Goal: Task Accomplishment & Management: Manage account settings

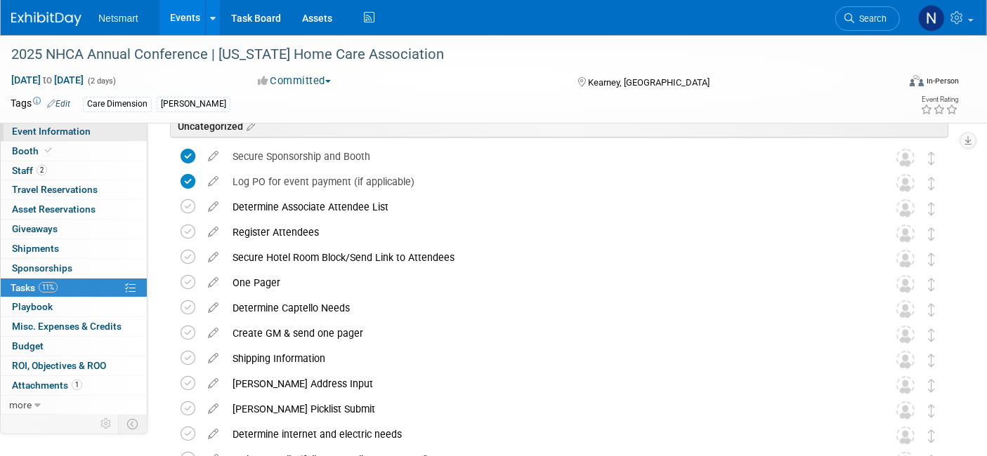
click at [97, 137] on link "Event Information" at bounding box center [74, 131] width 146 height 19
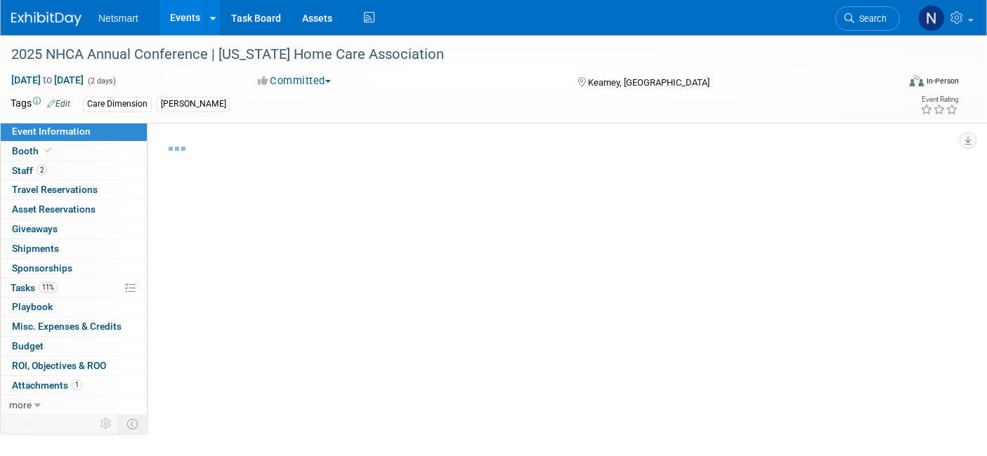
select select "CareDimensions"
select select "3"
select select "No"
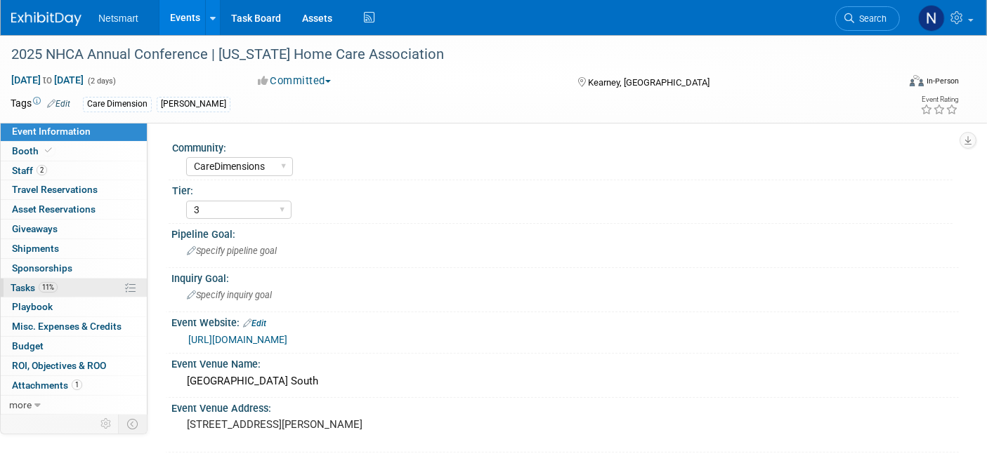
click at [90, 286] on link "11% Tasks 11%" at bounding box center [74, 288] width 146 height 19
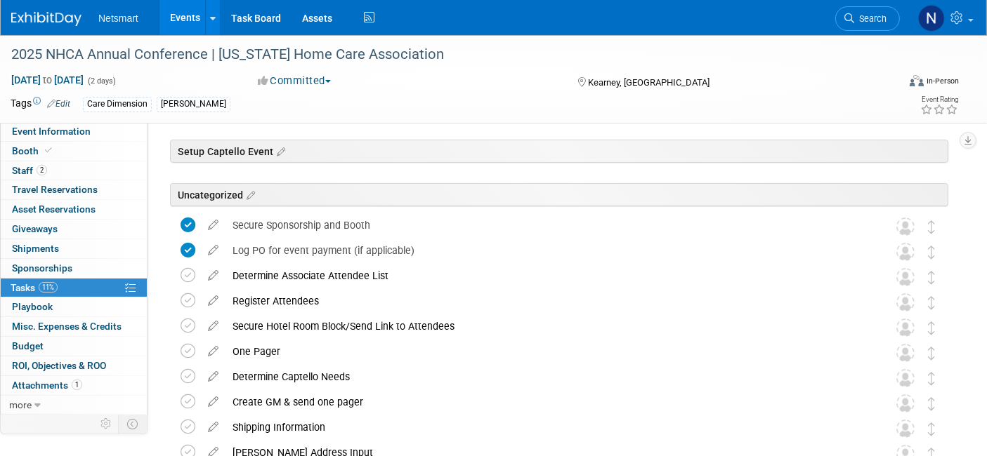
scroll to position [40, 0]
click at [273, 5] on link "Task Board" at bounding box center [256, 17] width 71 height 35
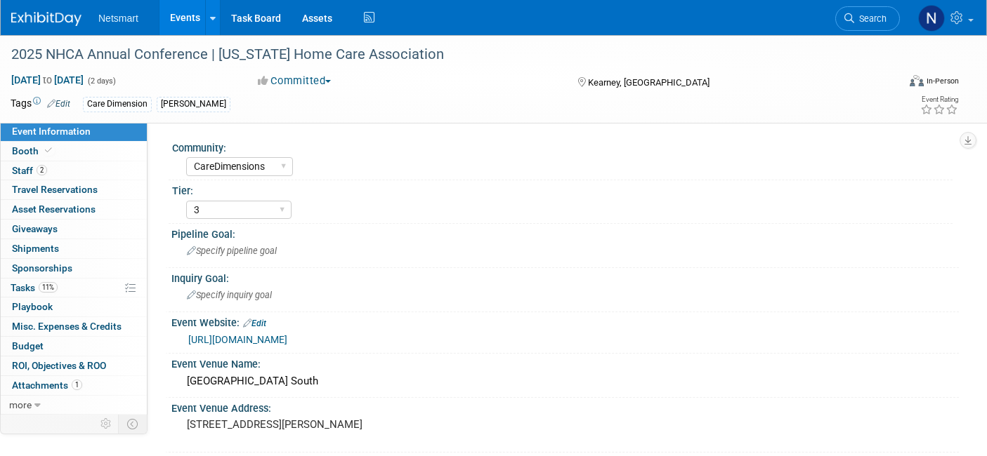
select select "CareDimensions"
select select "3"
select select "No"
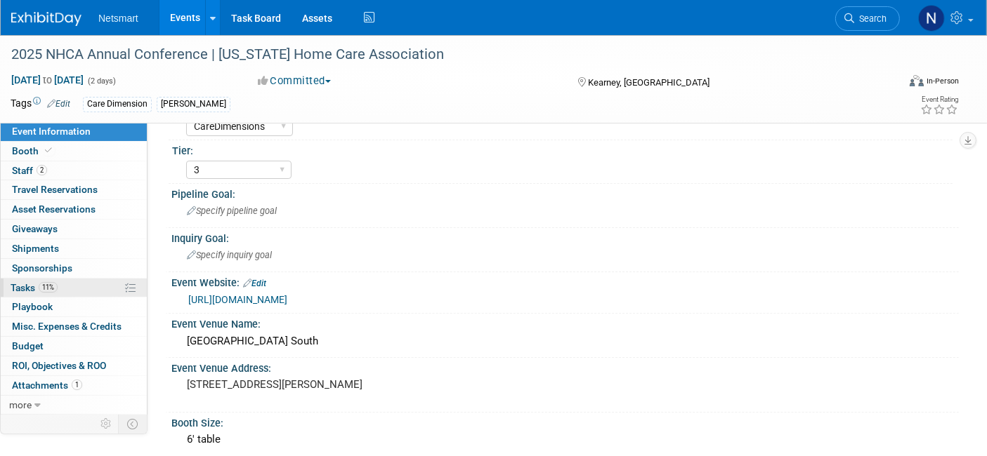
click at [62, 289] on link "11% Tasks 11%" at bounding box center [74, 288] width 146 height 19
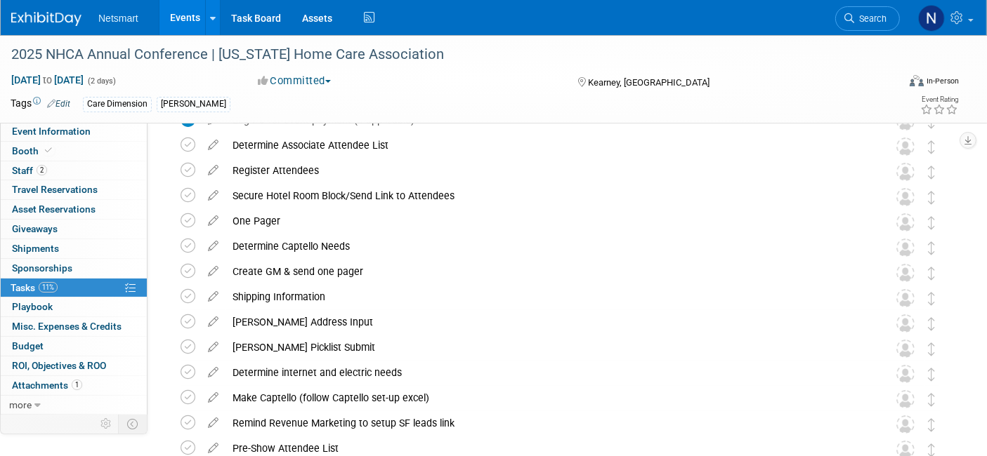
scroll to position [173, 0]
click at [282, 347] on div "[PERSON_NAME] Picklist Submit" at bounding box center [546, 347] width 643 height 24
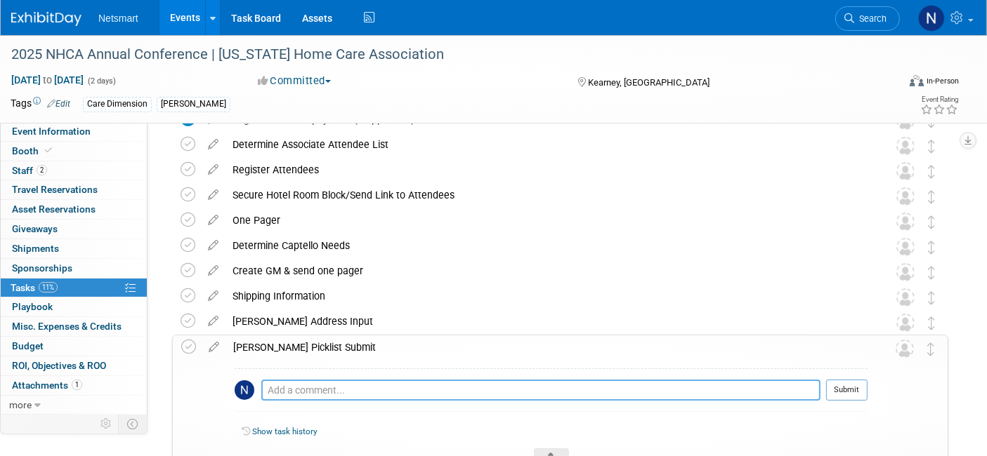
click at [295, 383] on textarea at bounding box center [540, 390] width 559 height 21
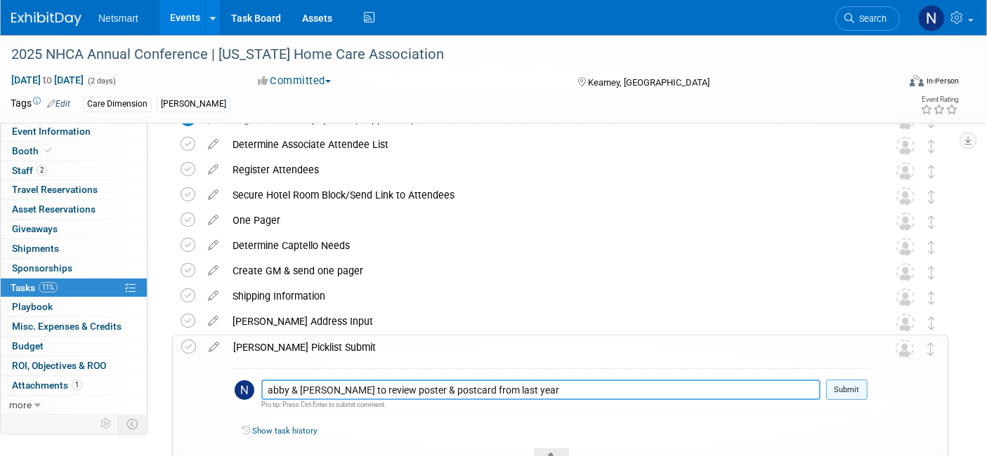
type textarea "abby & [PERSON_NAME] to review poster & postcard from last year"
click at [857, 382] on button "Submit" at bounding box center [846, 390] width 41 height 21
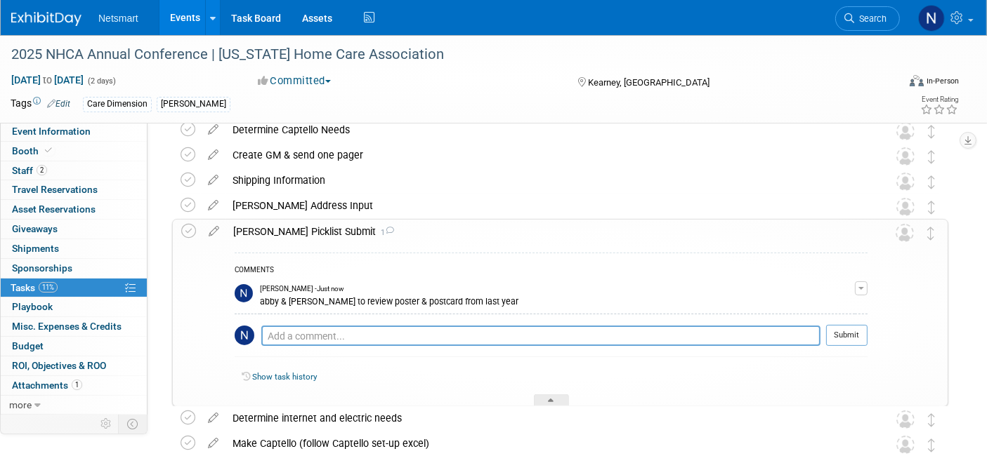
scroll to position [0, 0]
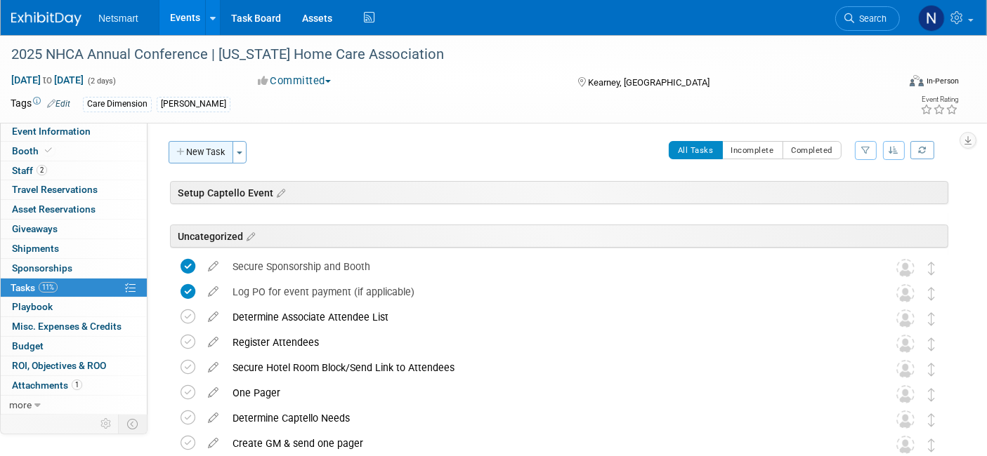
click at [209, 145] on button "New Task" at bounding box center [201, 152] width 65 height 22
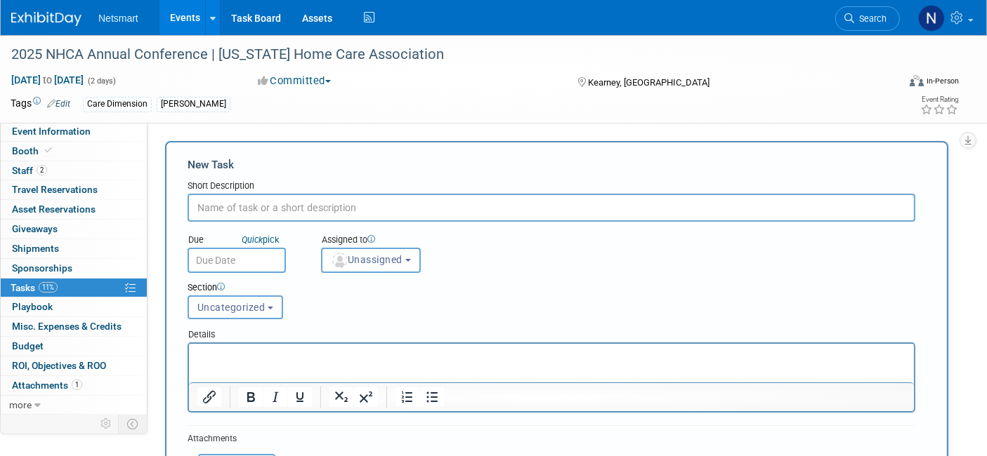
click at [294, 206] on input "text" at bounding box center [552, 208] width 728 height 28
type input "giveaway basket"
click at [337, 246] on div "Assigned to" at bounding box center [404, 241] width 166 height 14
click at [343, 256] on img "button" at bounding box center [339, 260] width 15 height 15
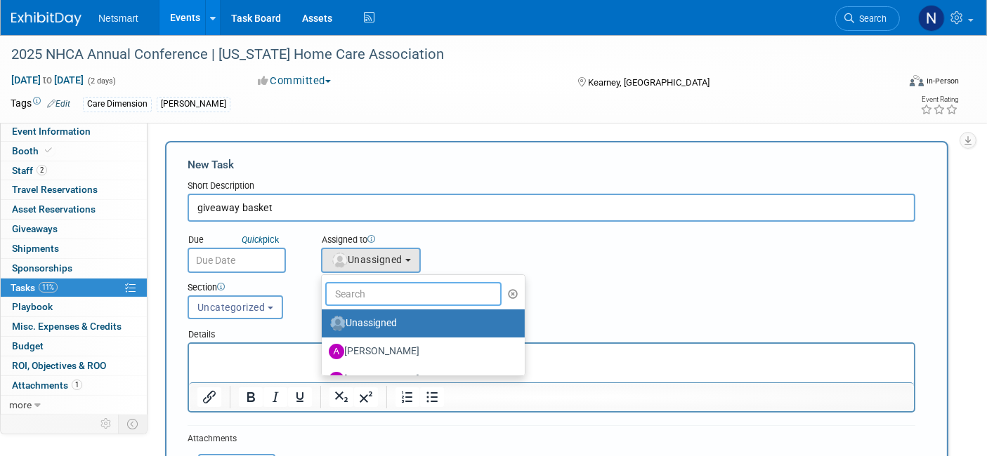
click at [362, 289] on input "text" at bounding box center [413, 294] width 176 height 24
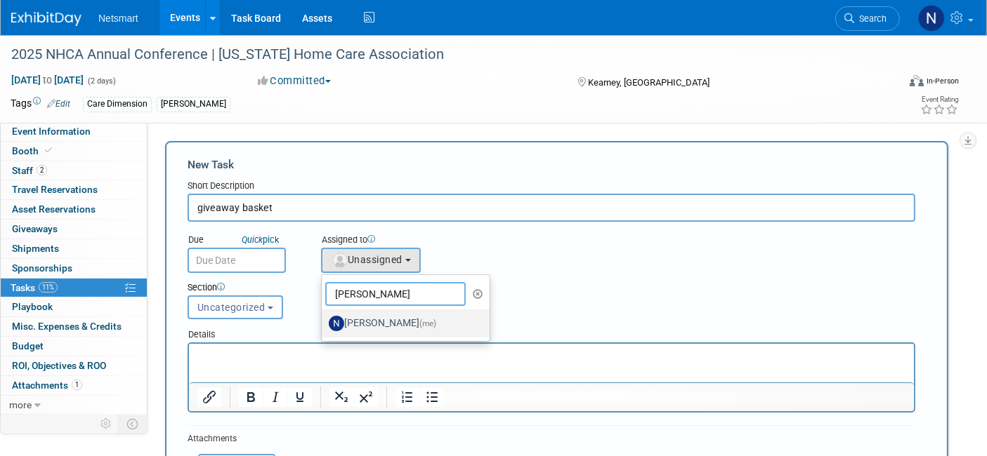
type input "nina"
click at [346, 323] on label "Nina Finn (me)" at bounding box center [402, 324] width 147 height 22
click at [324, 323] on input "Nina Finn (me)" at bounding box center [319, 321] width 9 height 9
select select "a52b5e8a-b2fd-4a4e-8599-2a3670a086e7"
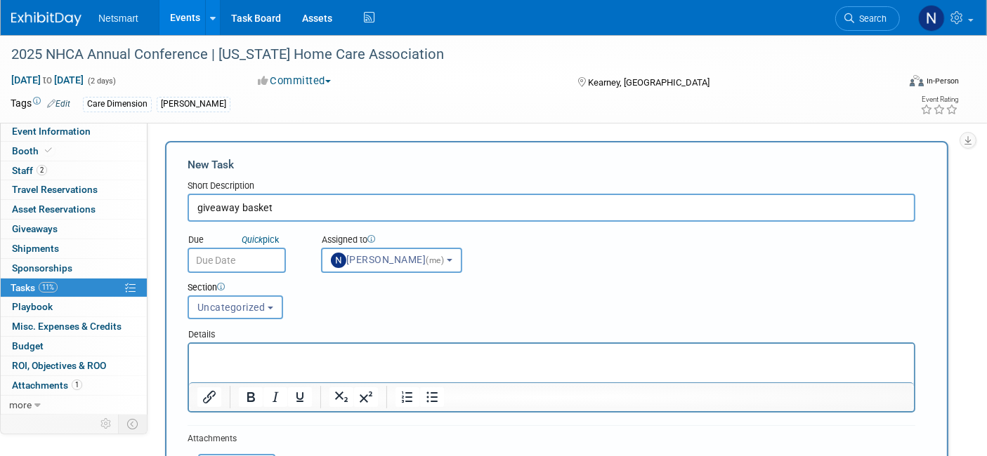
click at [298, 357] on p "Rich Text Area. Press ALT-0 for help." at bounding box center [551, 356] width 709 height 14
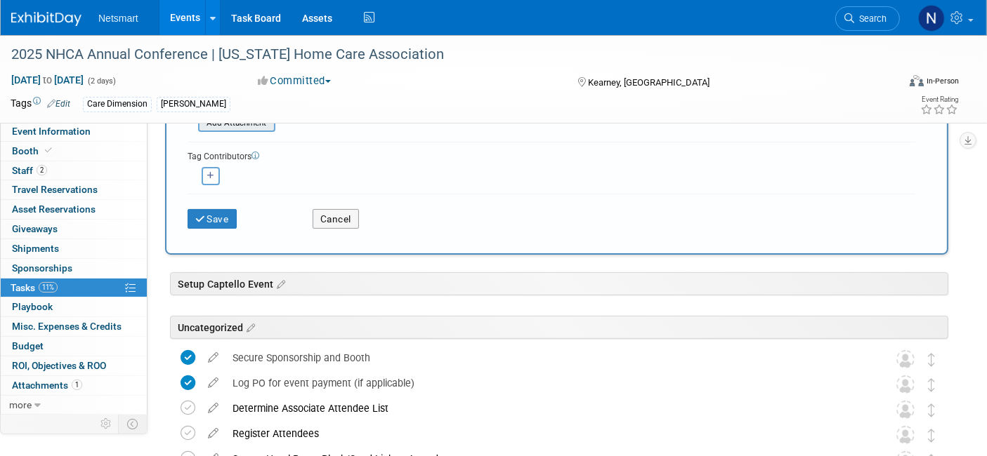
scroll to position [341, 0]
click at [216, 213] on button "Save" at bounding box center [212, 219] width 49 height 20
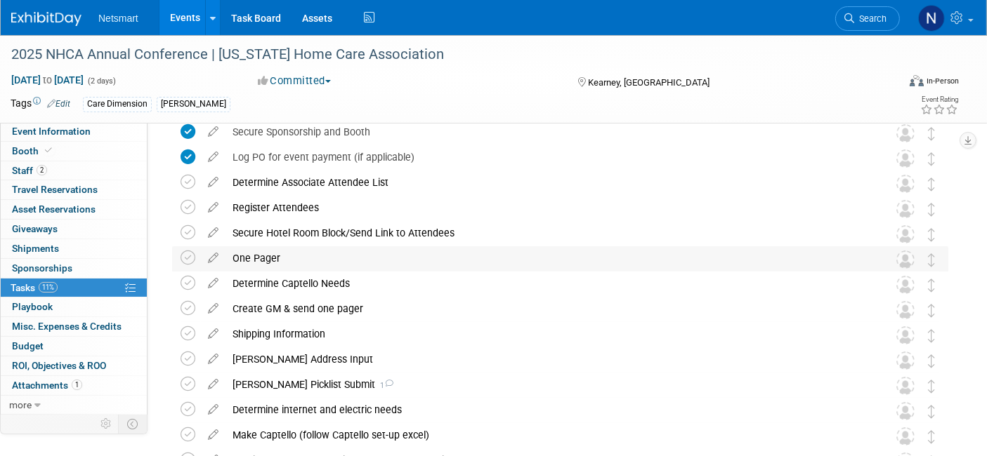
scroll to position [176, 0]
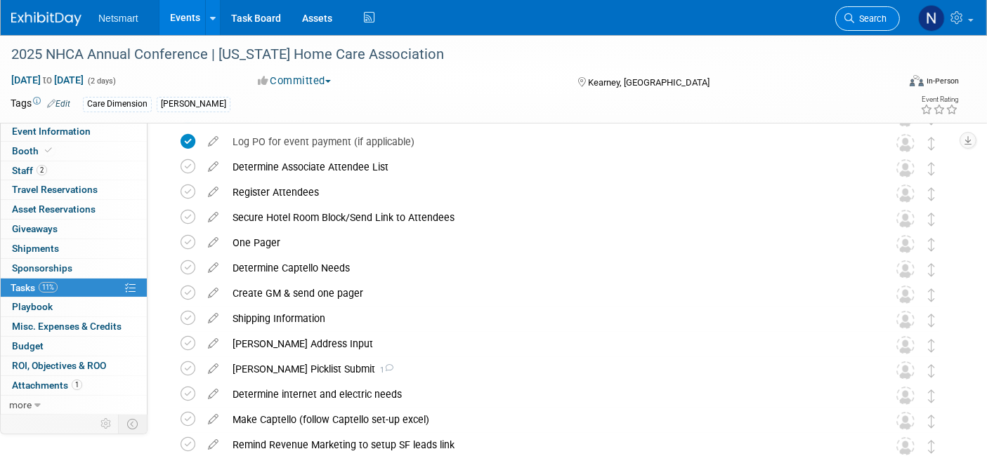
click at [867, 19] on span "Search" at bounding box center [870, 18] width 32 height 11
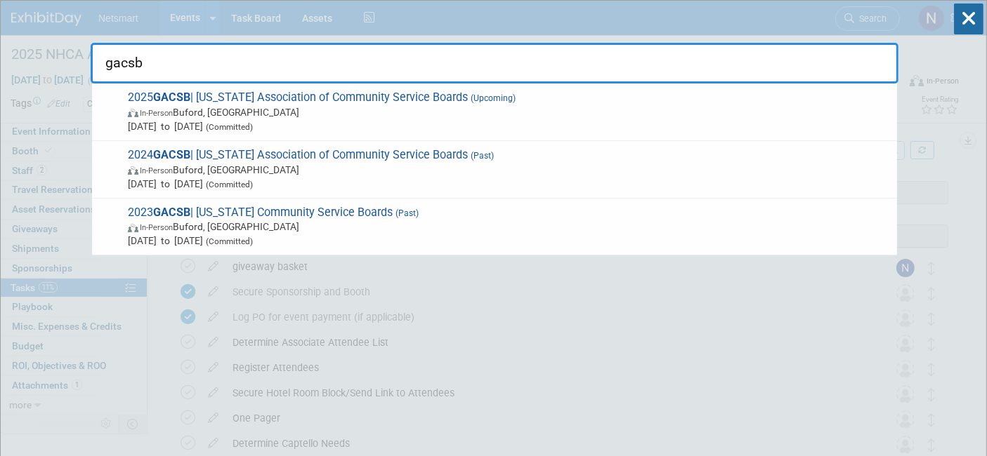
type input "gacsb"
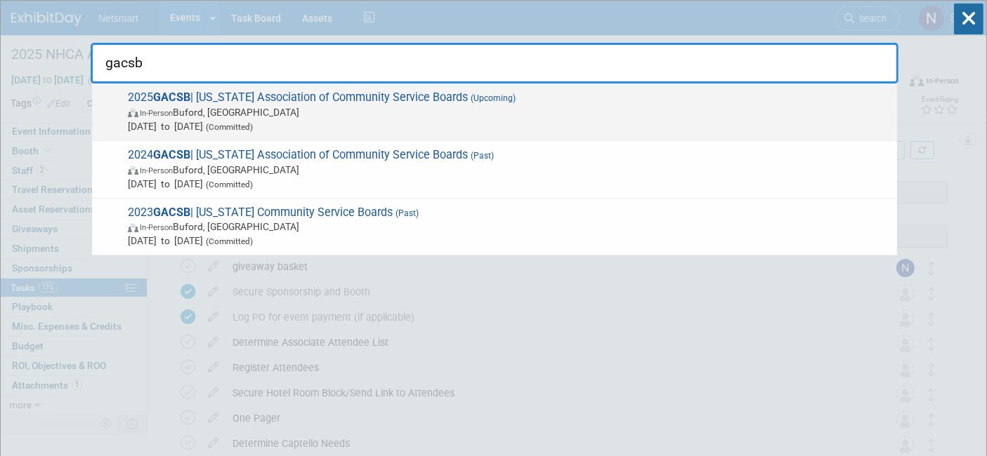
click at [253, 108] on span "In-Person Buford, GA" at bounding box center [509, 112] width 762 height 14
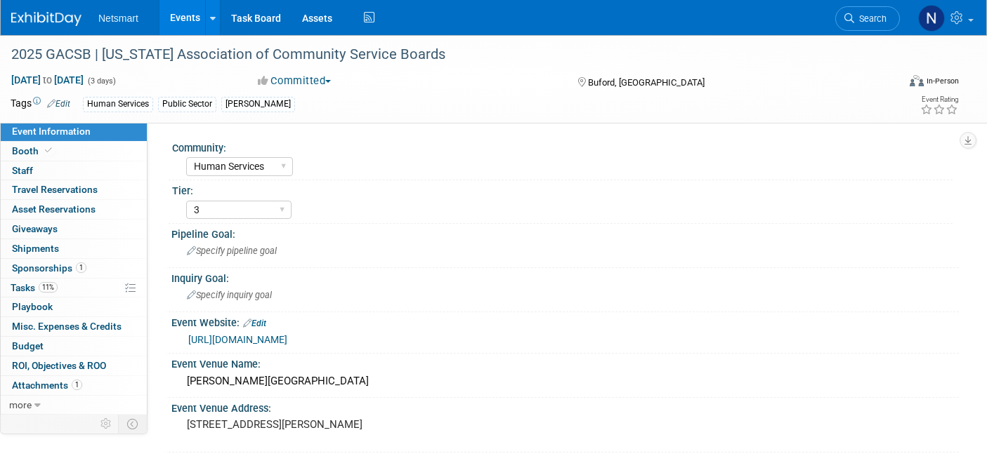
select select "Human Services"
select select "3"
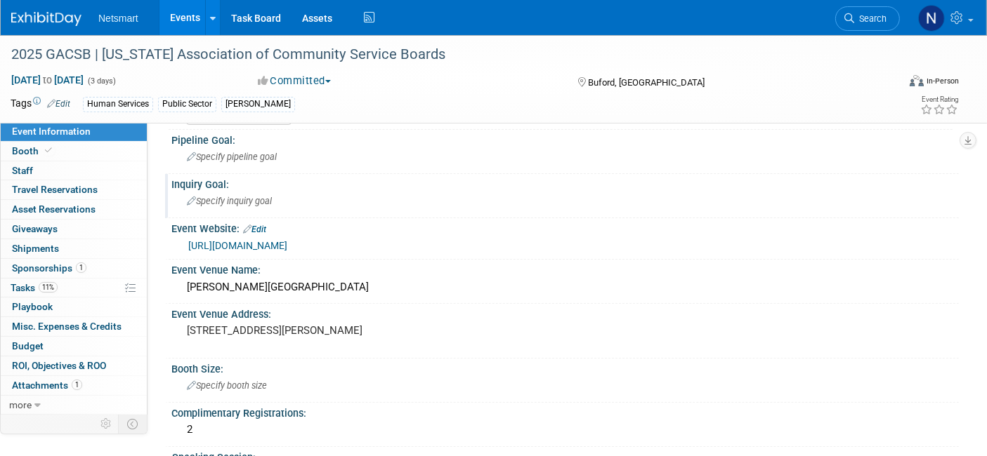
scroll to position [110, 0]
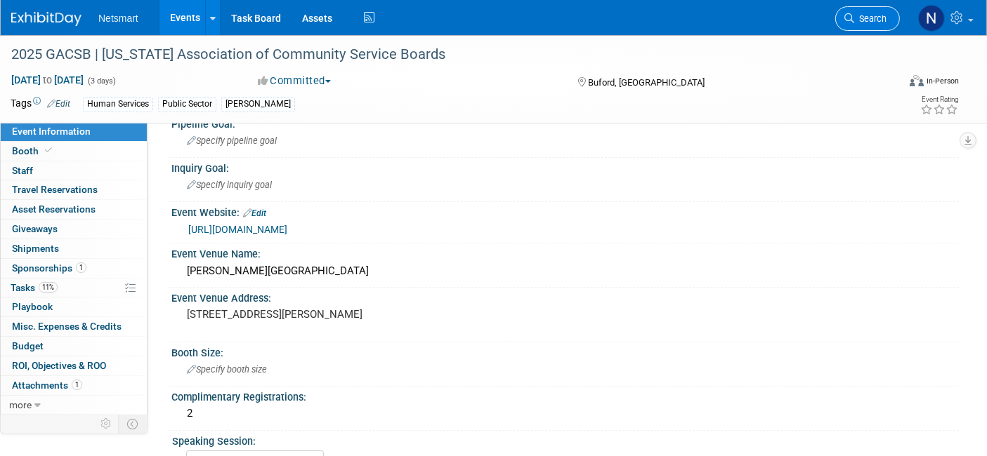
click at [858, 27] on link "Search" at bounding box center [867, 18] width 65 height 25
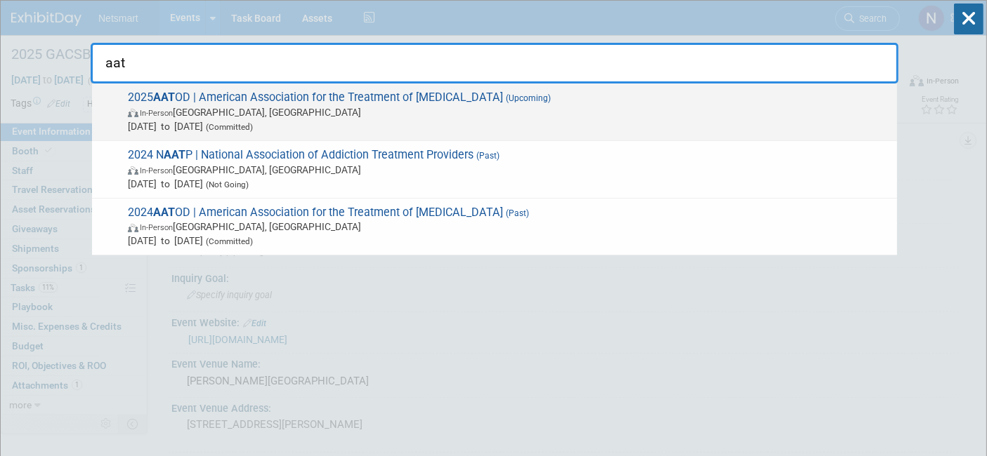
type input "aat"
click at [433, 109] on span "In-Person Philadelphia, PA" at bounding box center [509, 112] width 762 height 14
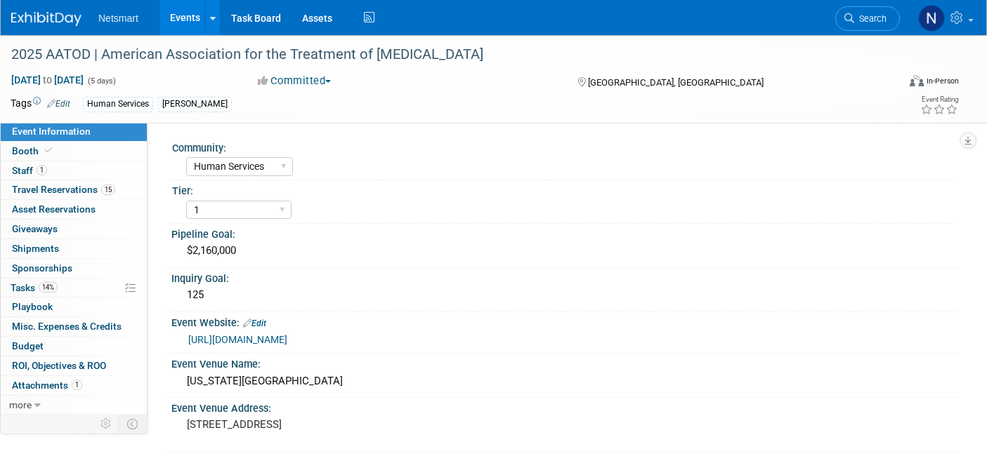
select select "Human Services"
select select "1"
click at [876, 13] on span "Search" at bounding box center [870, 18] width 32 height 11
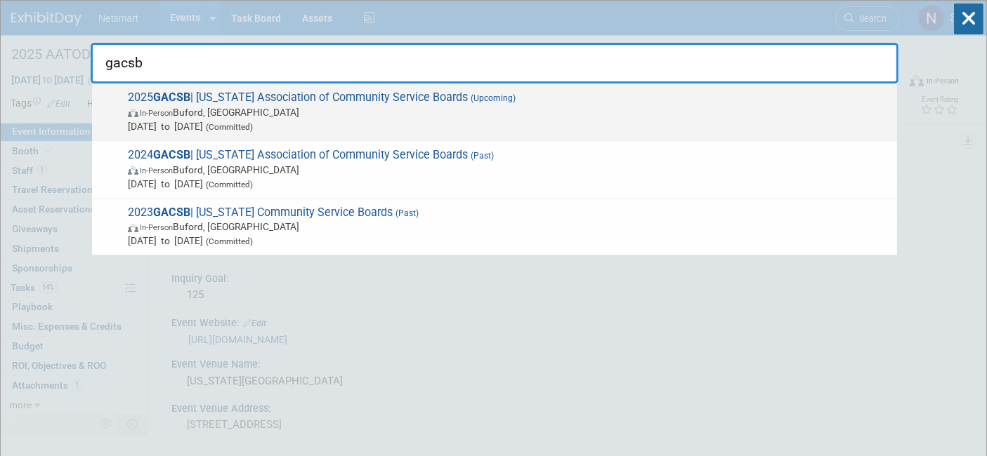
type input "gacsb"
click at [292, 121] on span "Oct 26, 2025 to Oct 28, 2025 (Committed)" at bounding box center [509, 126] width 762 height 14
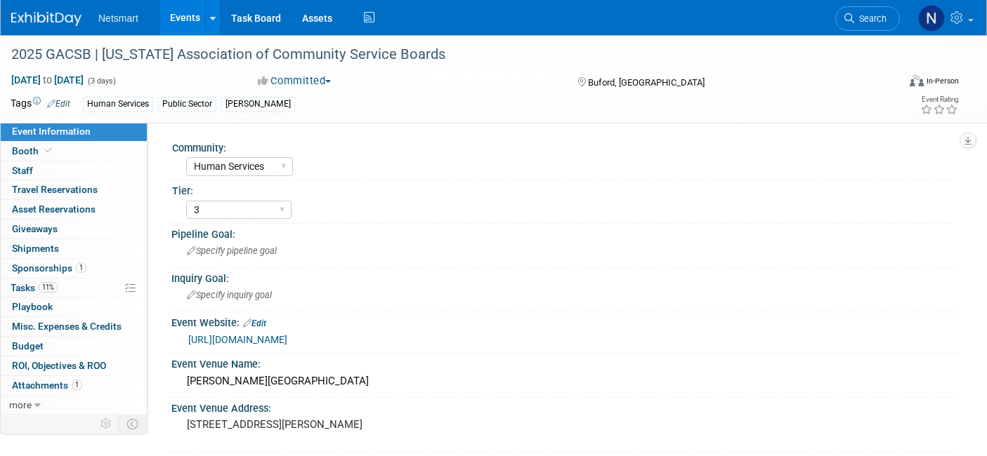
select select "Human Services"
select select "3"
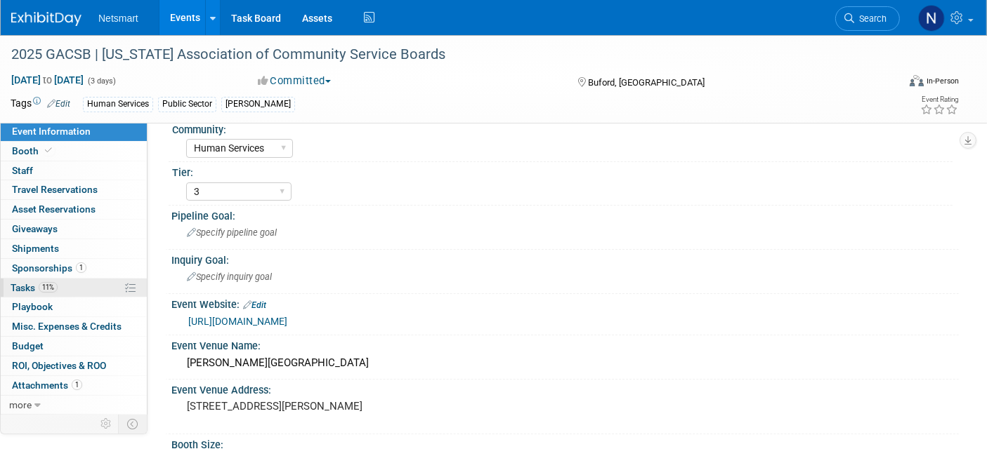
click at [79, 279] on link "11% Tasks 11%" at bounding box center [74, 288] width 146 height 19
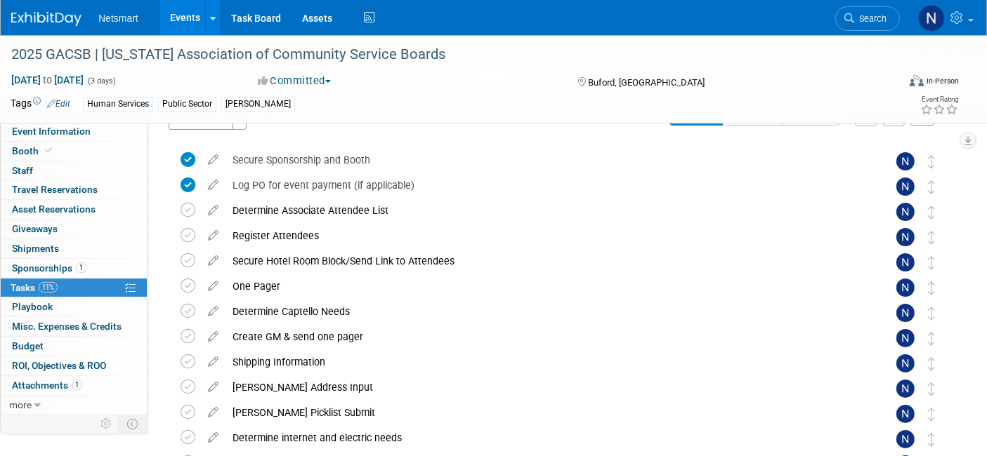
scroll to position [34, 0]
click at [280, 204] on div "Determine Associate Attendee List" at bounding box center [546, 211] width 643 height 24
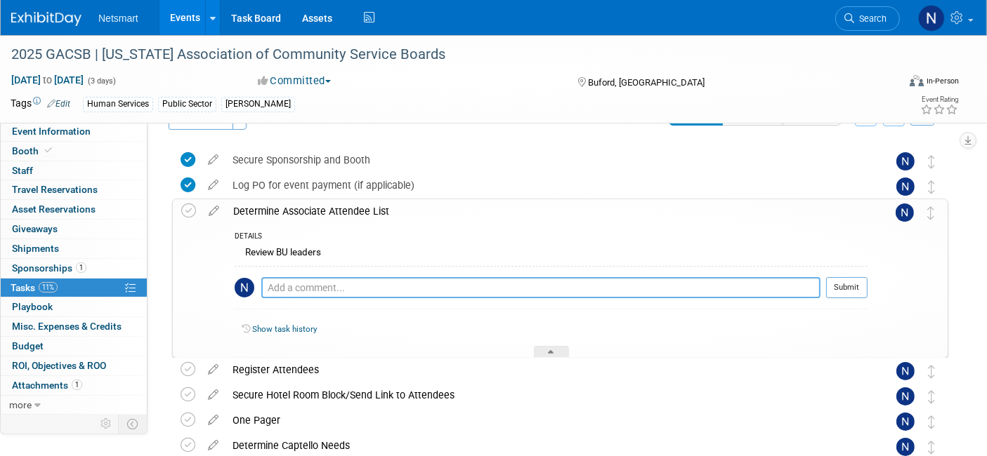
click at [310, 277] on textarea at bounding box center [540, 287] width 559 height 21
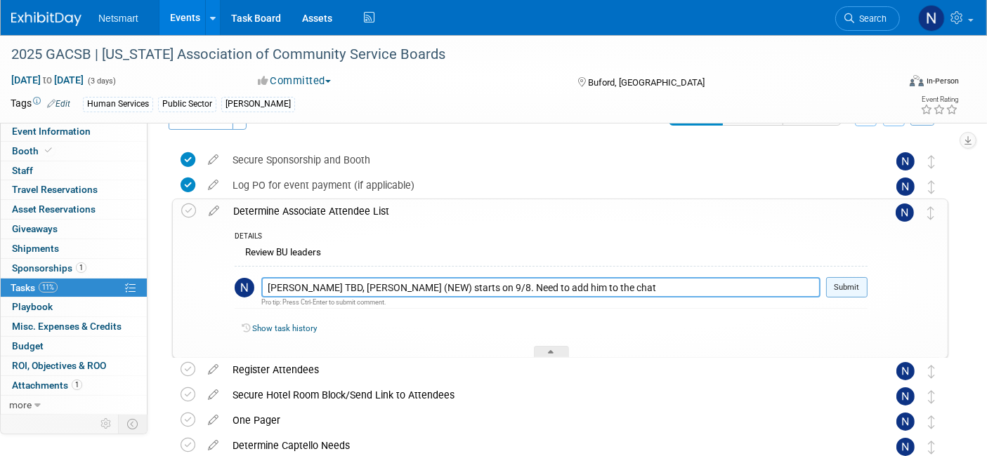
type textarea "Julie Ingram TBD, Collin Williams (NEW) starts on 9/8. Need to add him to the c…"
click at [845, 283] on button "Submit" at bounding box center [846, 287] width 41 height 21
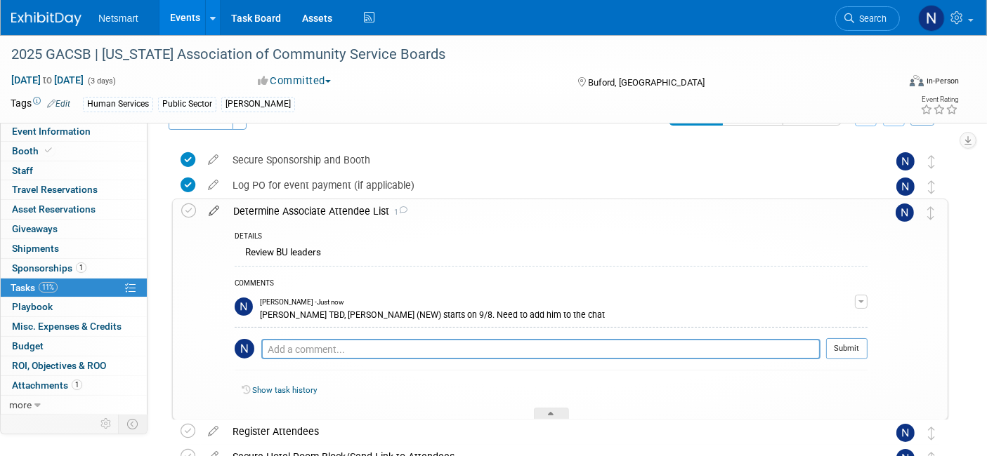
click at [215, 209] on icon at bounding box center [214, 208] width 25 height 18
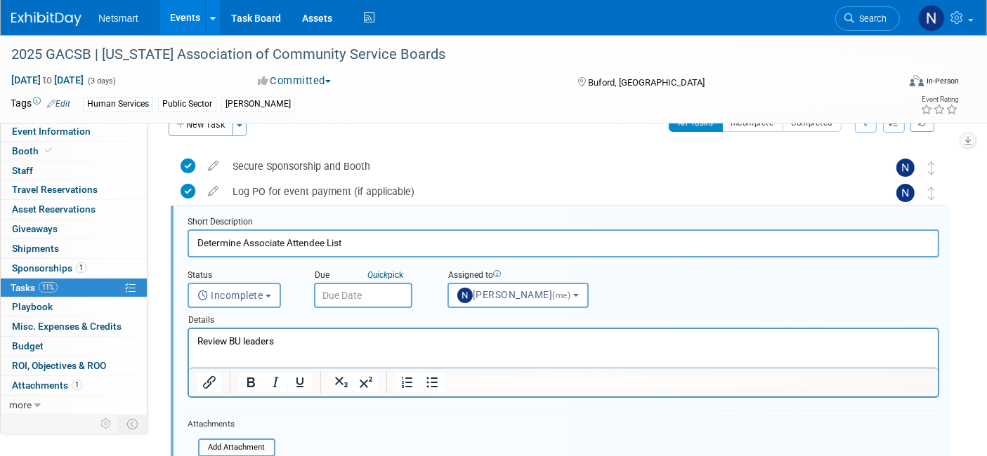
scroll to position [0, 0]
click at [362, 299] on input "text" at bounding box center [363, 295] width 98 height 25
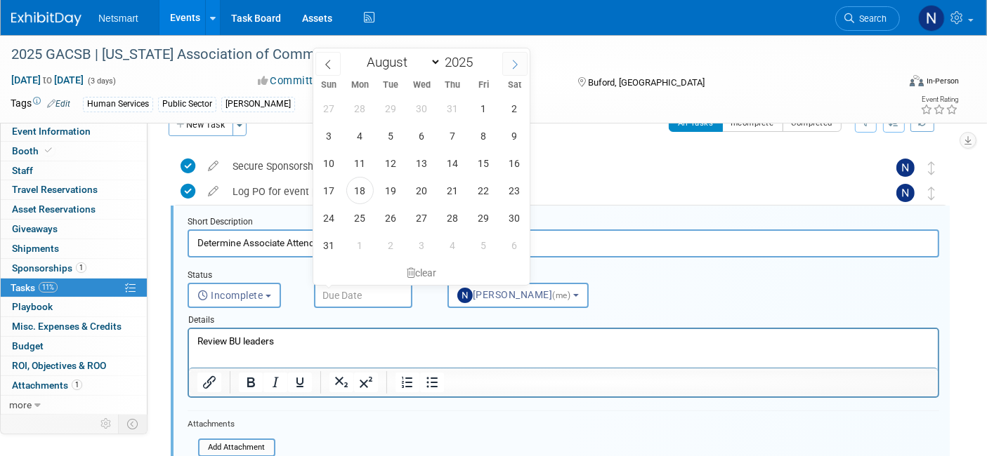
click at [510, 65] on icon at bounding box center [515, 65] width 10 height 10
select select "8"
click at [387, 136] on span "9" at bounding box center [390, 135] width 27 height 27
type input "Sep 9, 2025"
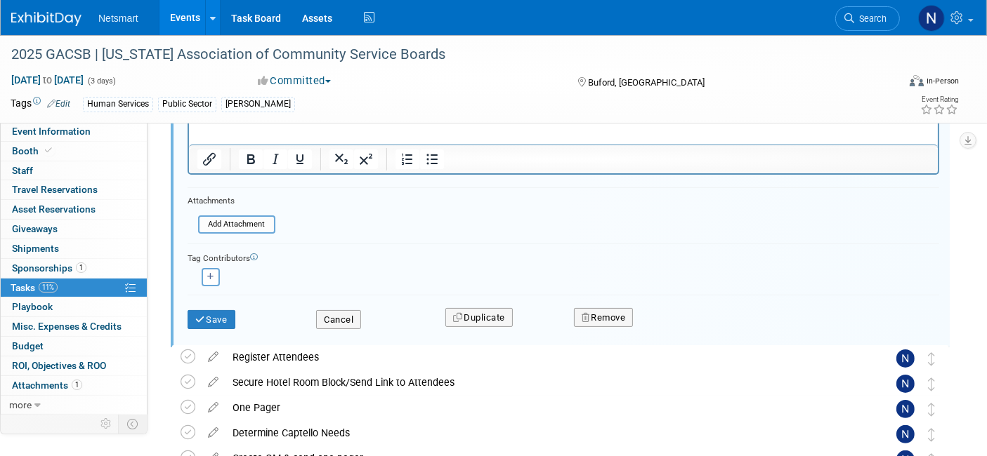
scroll to position [251, 0]
click at [217, 312] on button "Save" at bounding box center [212, 320] width 48 height 20
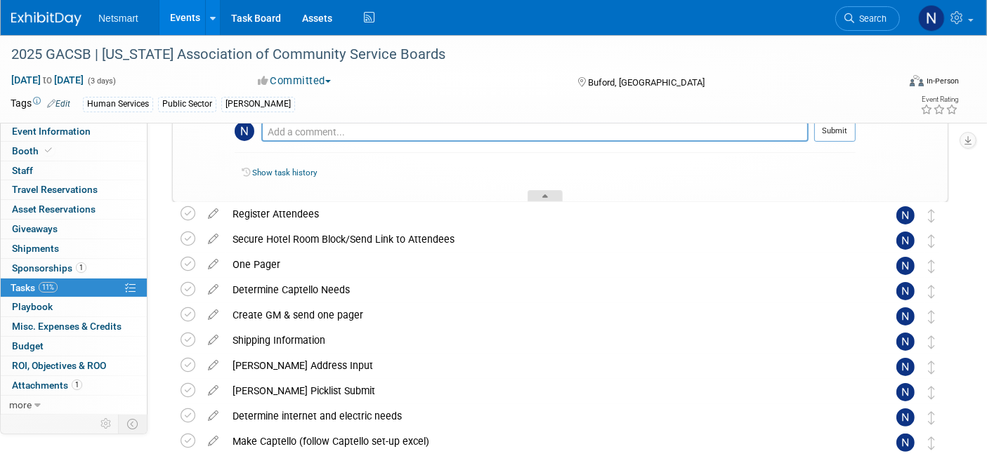
click at [541, 191] on div at bounding box center [544, 196] width 35 height 12
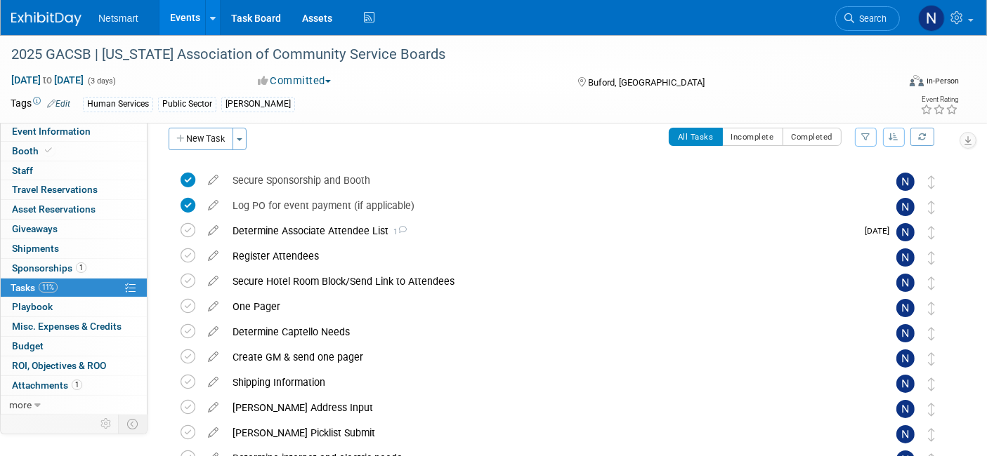
scroll to position [0, 0]
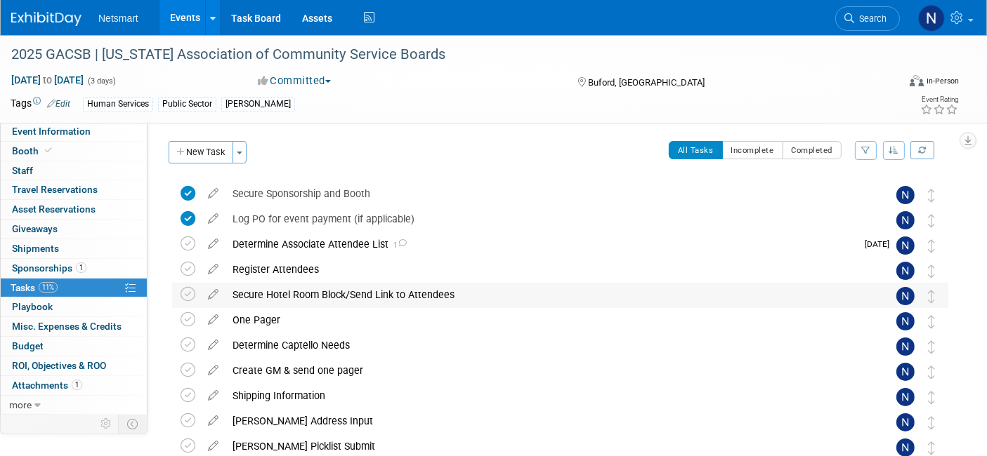
click at [386, 290] on div "Secure Hotel Room Block/Send Link to Attendees" at bounding box center [546, 295] width 643 height 24
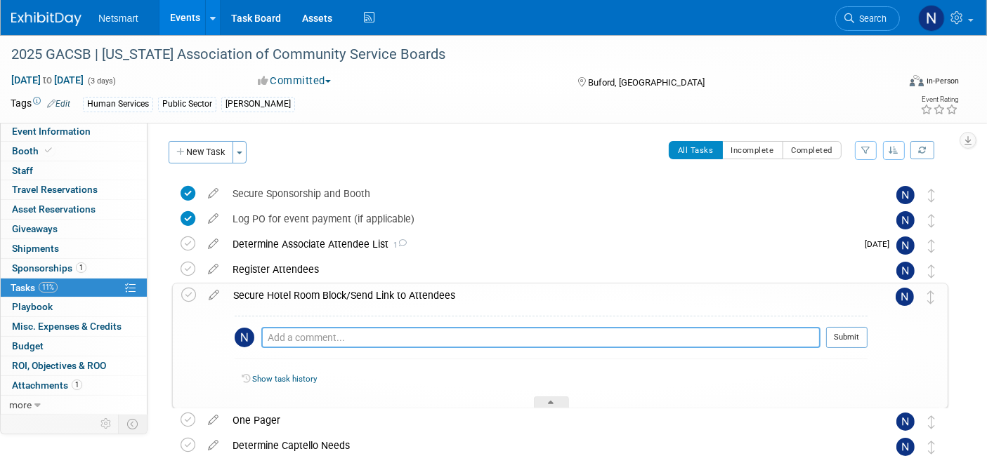
click at [329, 344] on textarea at bounding box center [540, 337] width 559 height 21
click at [483, 338] on textarea "need to book colin a room since he doesn't start til 9/8" at bounding box center [540, 338] width 559 height 20
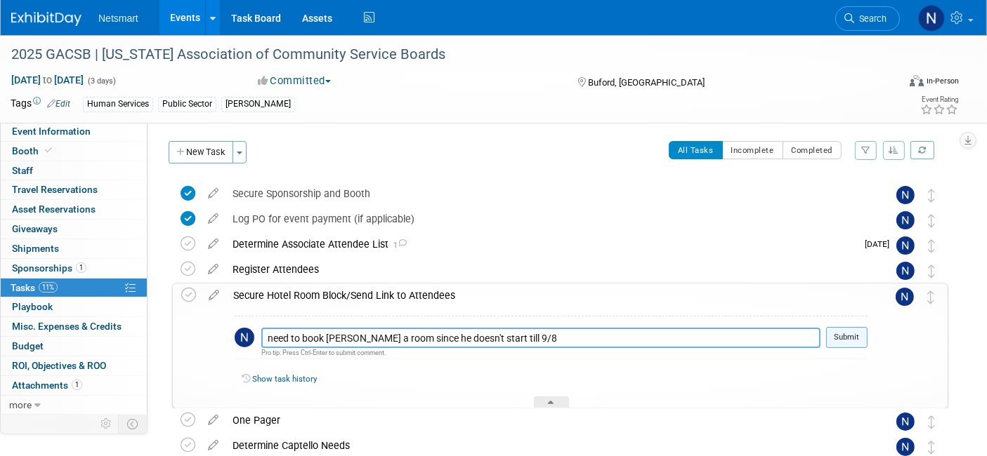
type textarea "need to book colin a room since he doesn't start till 9/8"
click at [851, 337] on button "Submit" at bounding box center [846, 337] width 41 height 21
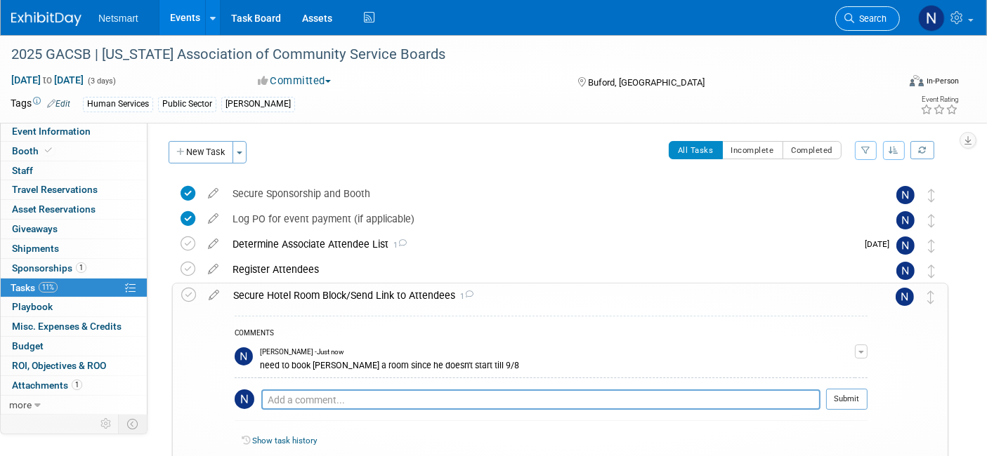
click at [848, 15] on icon at bounding box center [849, 18] width 10 height 10
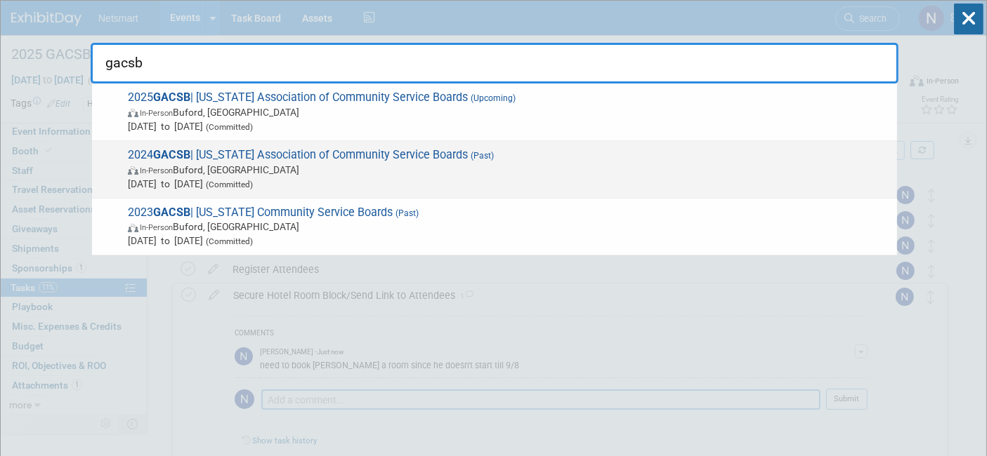
type input "gacsb"
click at [381, 169] on span "In-Person Buford, GA" at bounding box center [509, 170] width 762 height 14
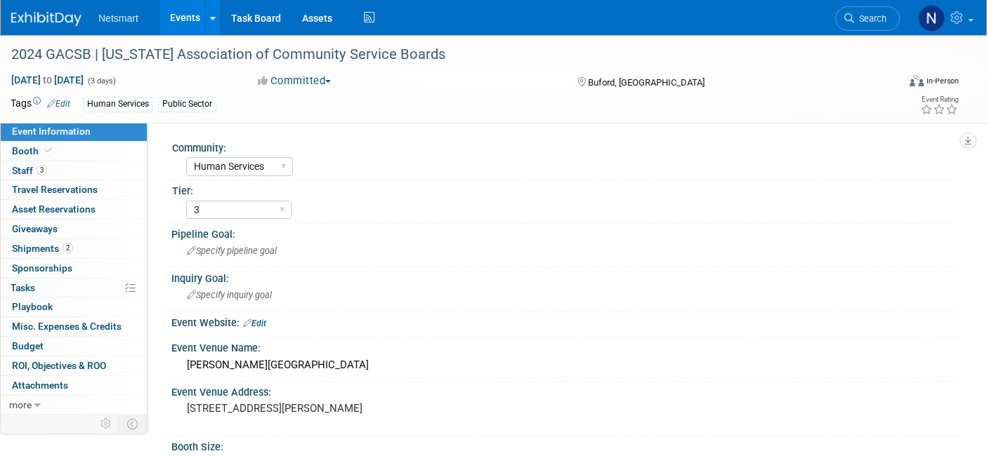
select select "Human Services"
select select "3"
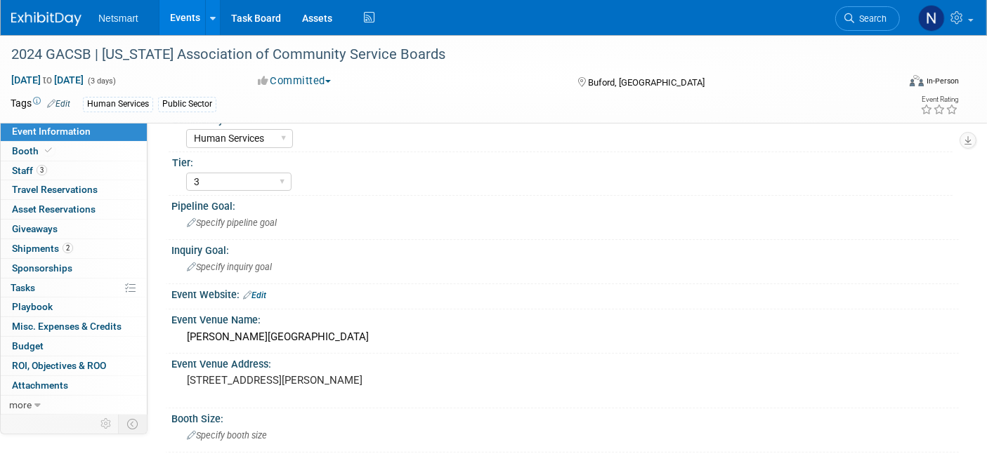
scroll to position [27, 0]
click at [852, 18] on icon at bounding box center [849, 18] width 10 height 10
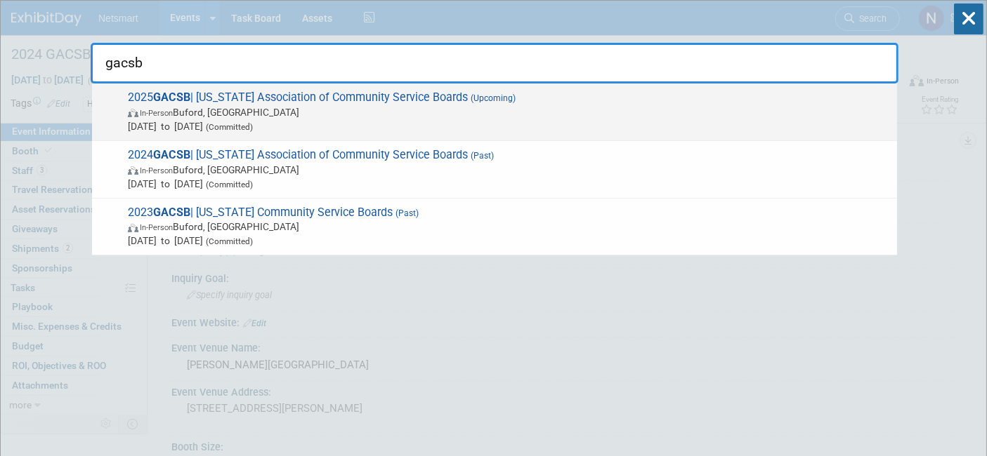
type input "gacsb"
click at [463, 107] on span "In-Person [GEOGRAPHIC_DATA], [GEOGRAPHIC_DATA]" at bounding box center [509, 112] width 762 height 14
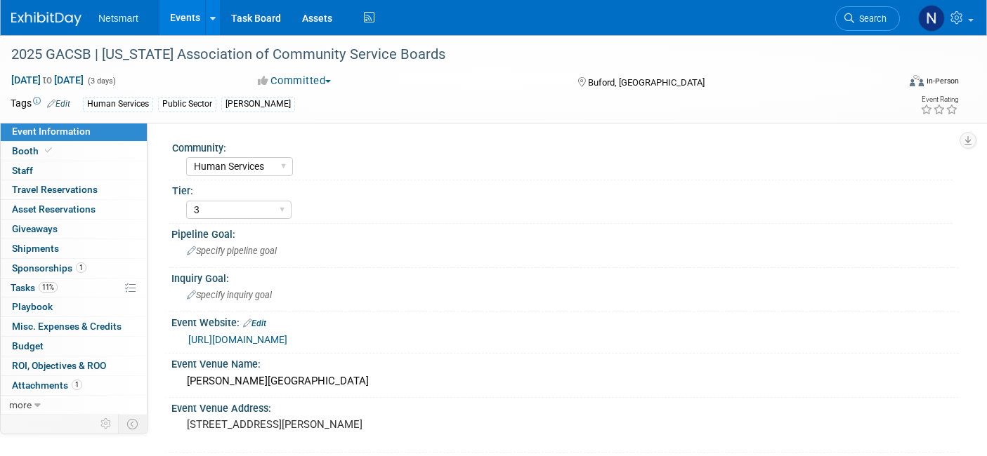
select select "Human Services"
select select "3"
